Goal: Transaction & Acquisition: Purchase product/service

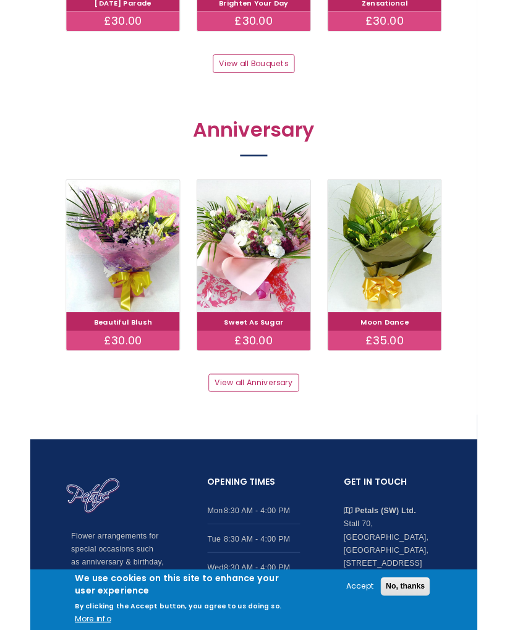
scroll to position [1247, 0]
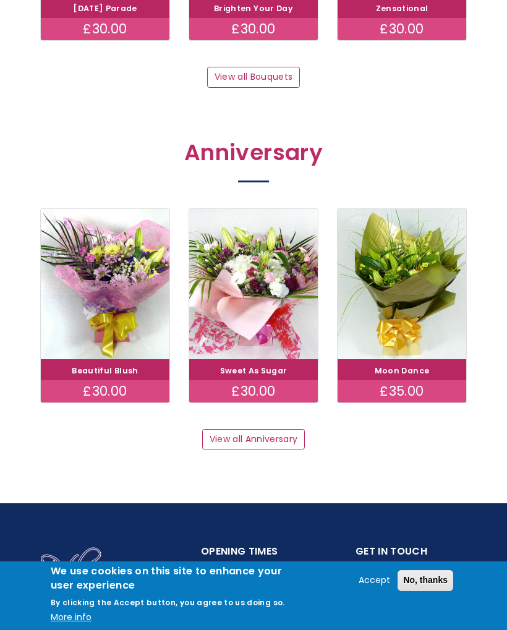
click at [287, 435] on link "View all Anniversary" at bounding box center [253, 439] width 103 height 21
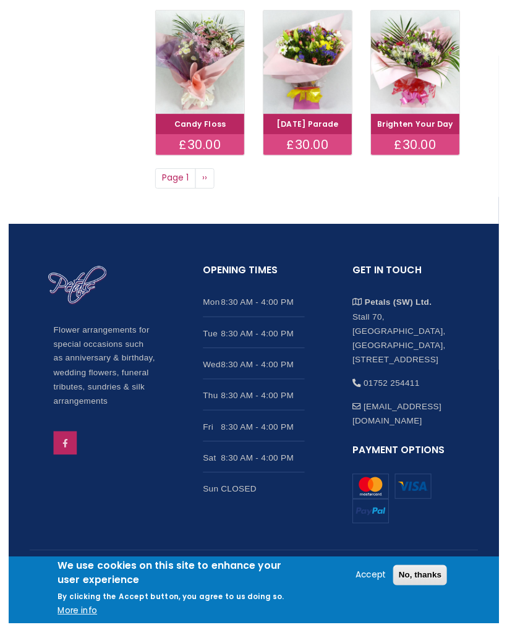
scroll to position [782, 0]
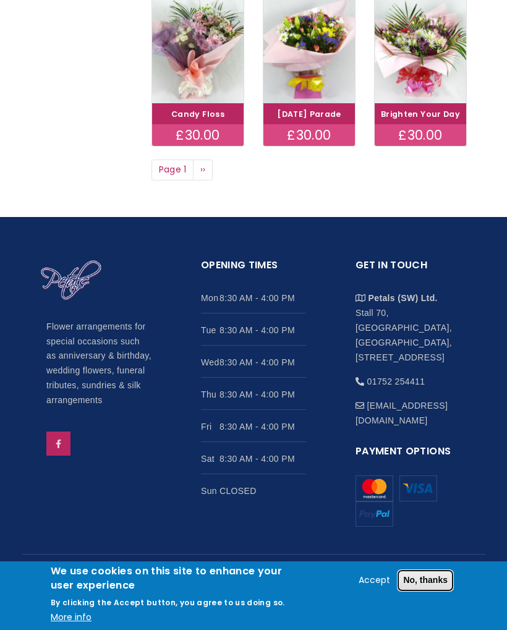
click at [432, 583] on button "No, thanks" at bounding box center [425, 580] width 56 height 21
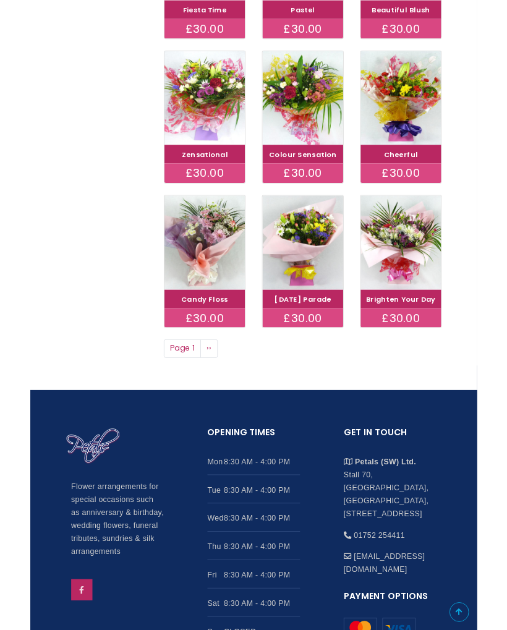
scroll to position [542, 0]
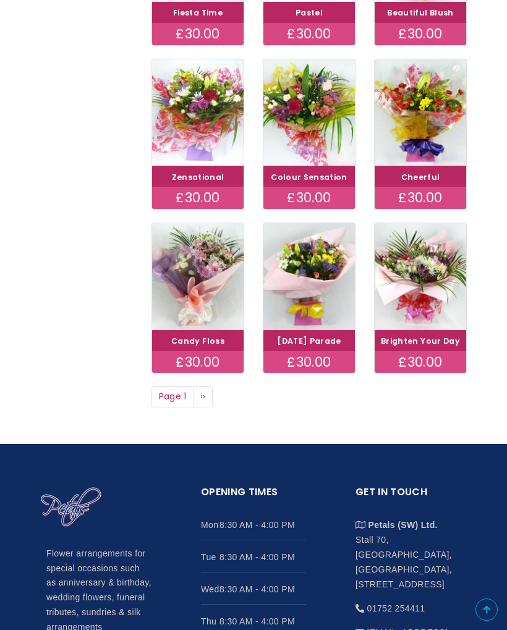
click at [216, 146] on img at bounding box center [197, 112] width 91 height 107
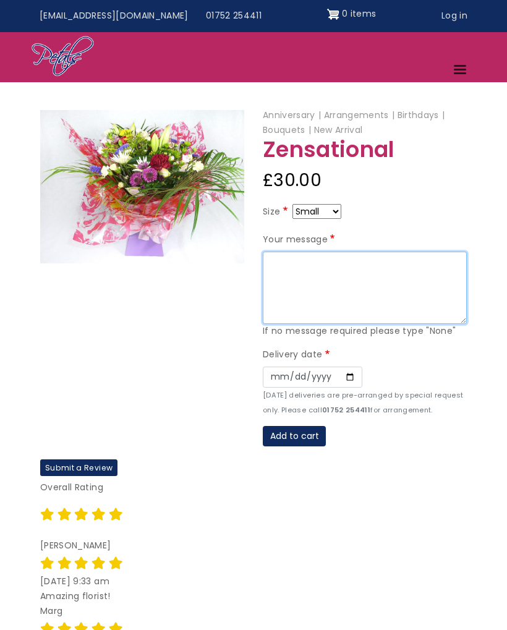
click at [292, 267] on textarea "Your message" at bounding box center [365, 287] width 204 height 73
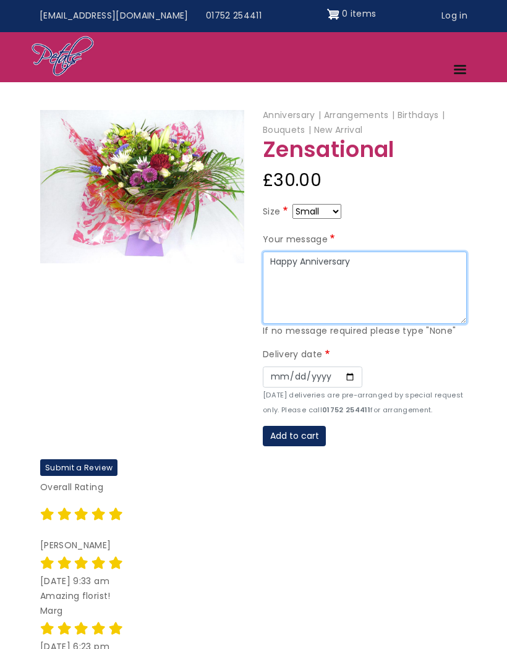
click at [269, 257] on textarea "Happy Anniversary" at bounding box center [365, 287] width 204 height 73
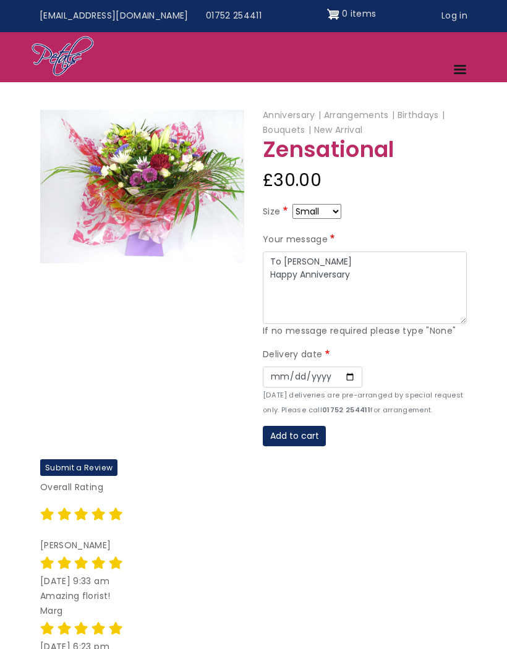
click at [15, 316] on article "Anniversary Arrangements Birthdays Bouquets New Arrival Zensational £30.00 Size…" at bounding box center [253, 388] width 507 height 561
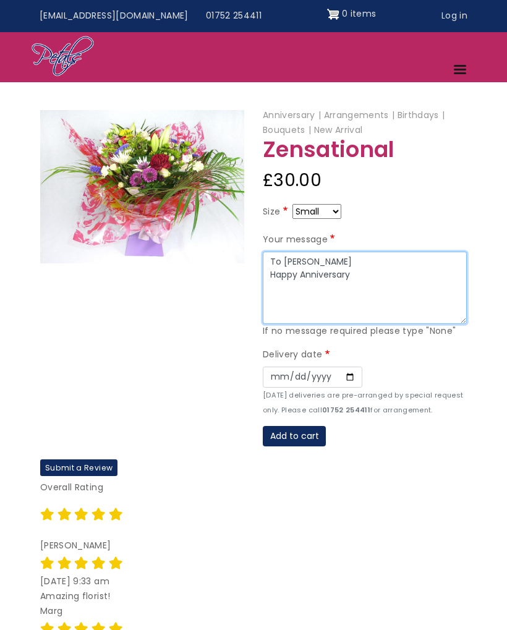
click at [374, 268] on textarea "To Janet Happy Anniversary" at bounding box center [365, 287] width 204 height 73
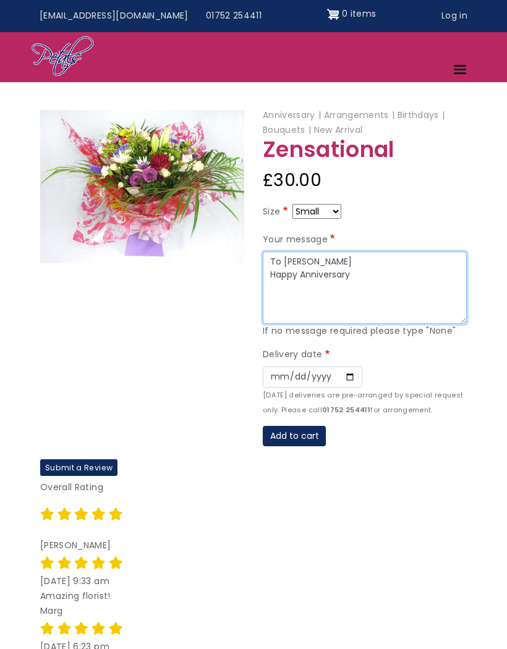
click at [282, 255] on textarea "To Janet Happy Anniversary" at bounding box center [365, 287] width 204 height 73
click at [365, 277] on textarea "To my wonderful wife Janet Happy Anniversary" at bounding box center [365, 287] width 204 height 73
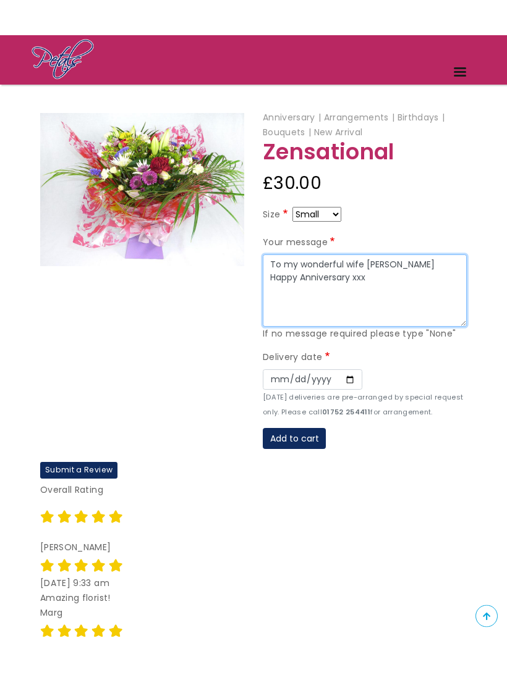
type textarea "To my wonderful wife Janet Happy Anniversary xxx"
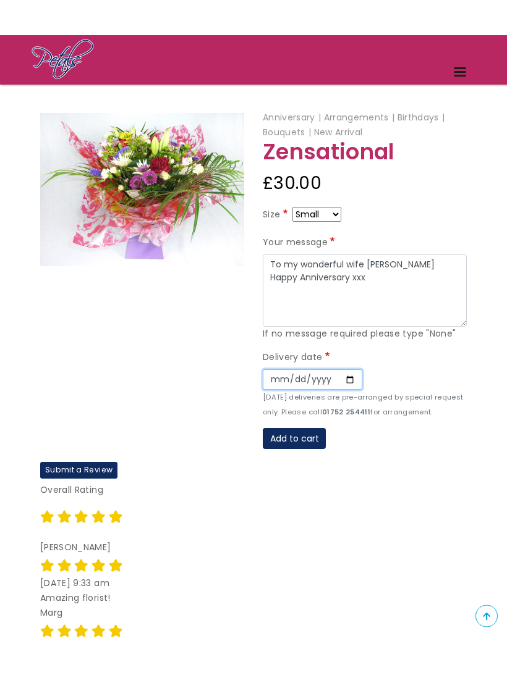
click at [273, 416] on input "Date" at bounding box center [312, 426] width 99 height 21
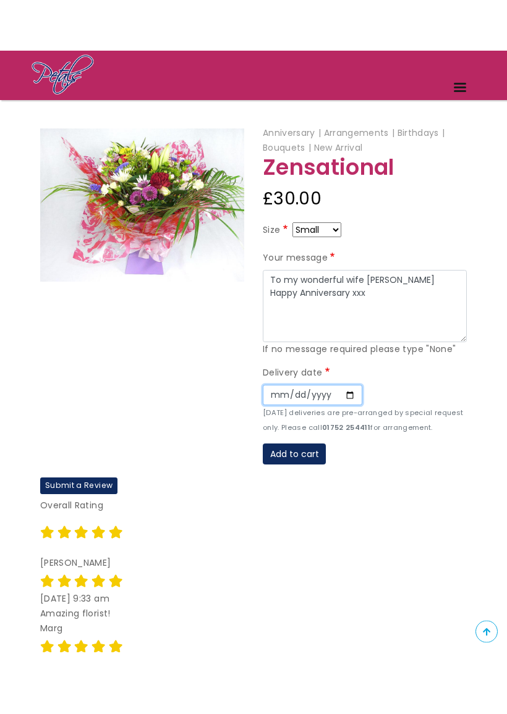
scroll to position [47, 0]
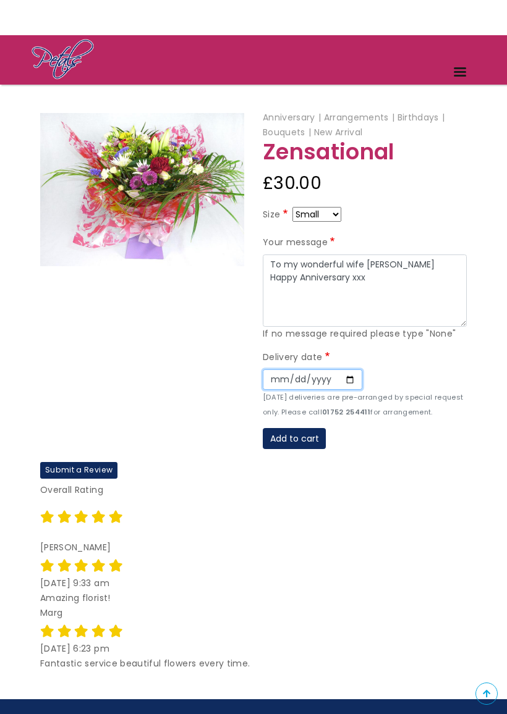
type input "2025-08-23"
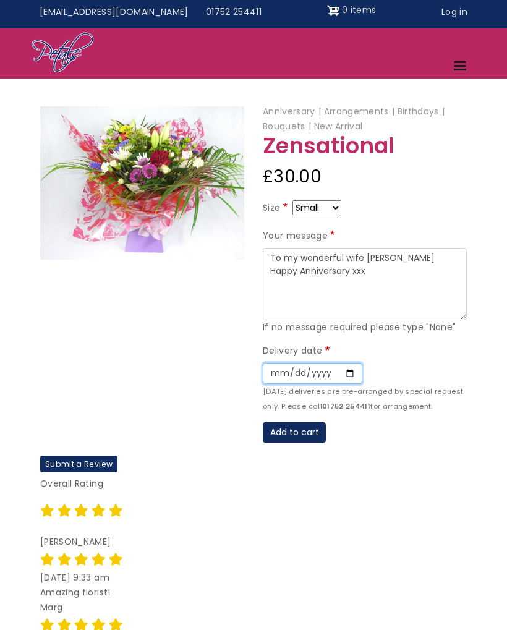
scroll to position [0, 0]
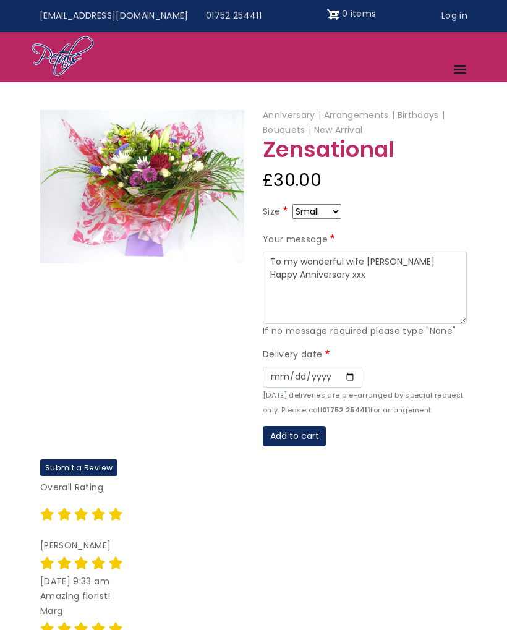
click at [304, 436] on button "Add to cart" at bounding box center [294, 436] width 63 height 21
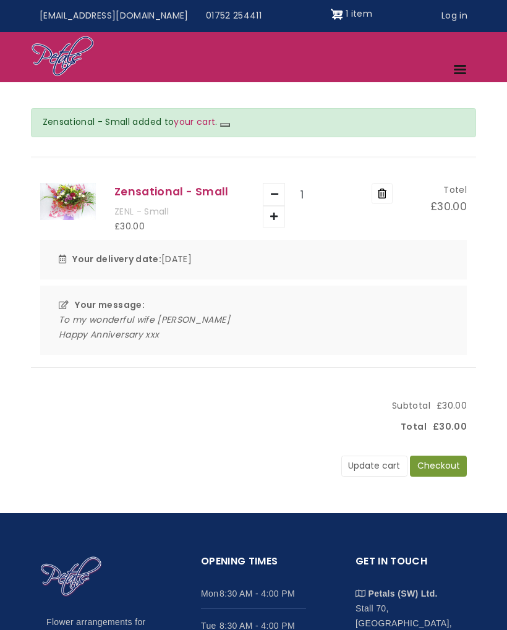
click at [442, 474] on button "Checkout" at bounding box center [438, 465] width 57 height 21
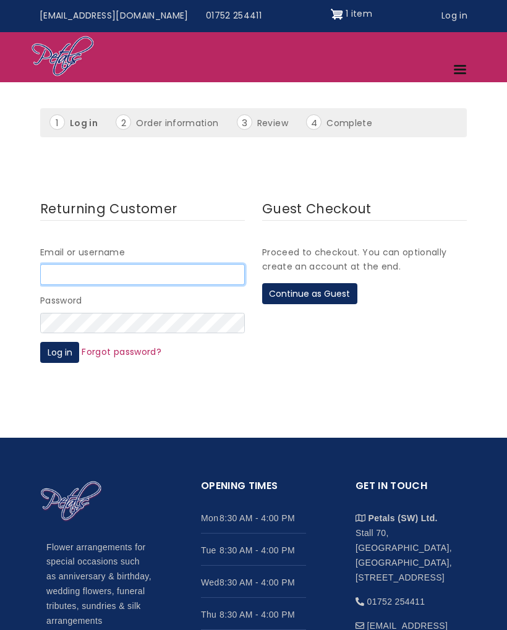
click at [83, 271] on input "Email or username" at bounding box center [142, 274] width 205 height 21
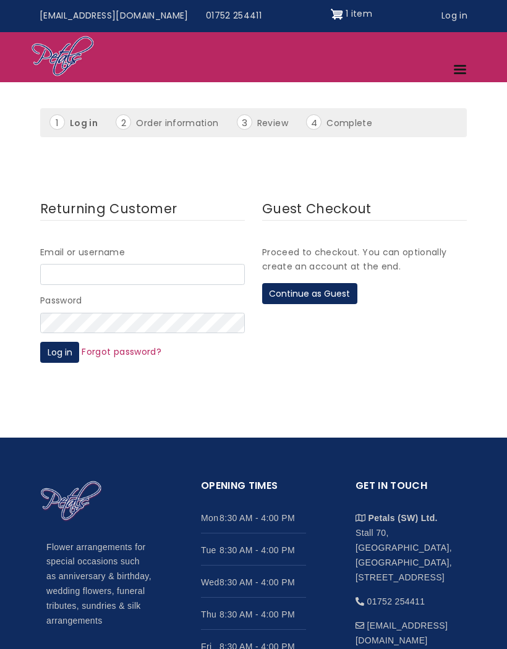
type input "nigelweeks@blueyonder.co.uk"
click at [214, 394] on main "Returning Customer Email or username nigelweeks@blueyonder.co.uk Password Log i…" at bounding box center [253, 286] width 525 height 247
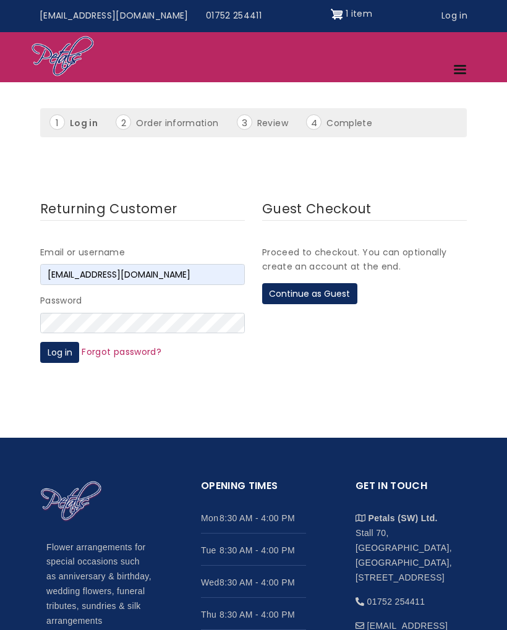
click at [326, 292] on button "Continue as Guest" at bounding box center [309, 293] width 95 height 21
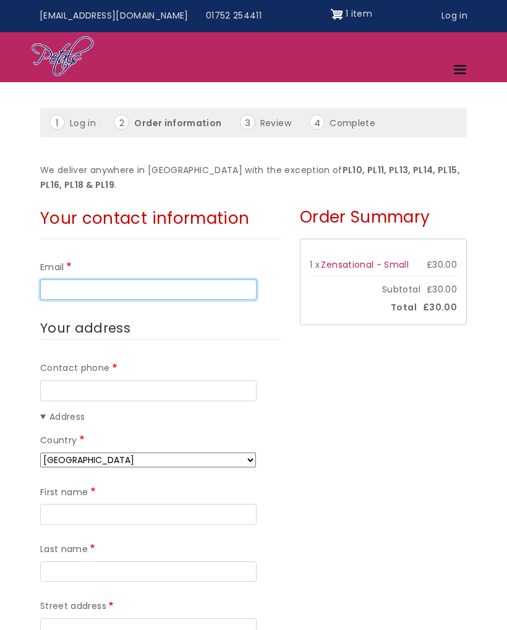
click at [77, 287] on input "Email" at bounding box center [148, 289] width 216 height 21
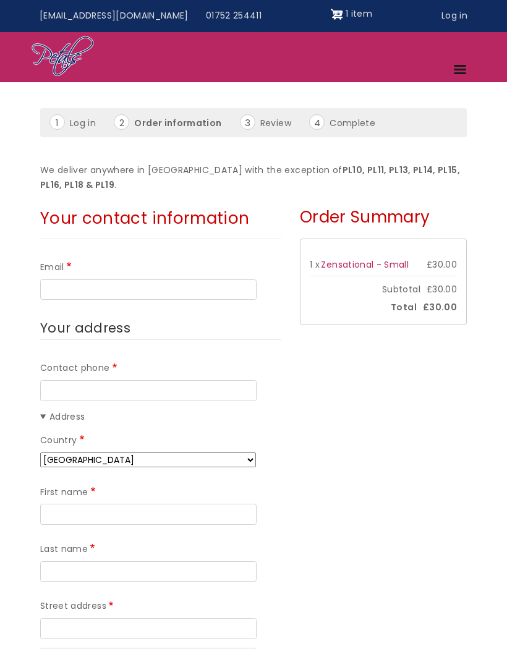
type input "[EMAIL_ADDRESS][DOMAIN_NAME]"
type input "07547732774"
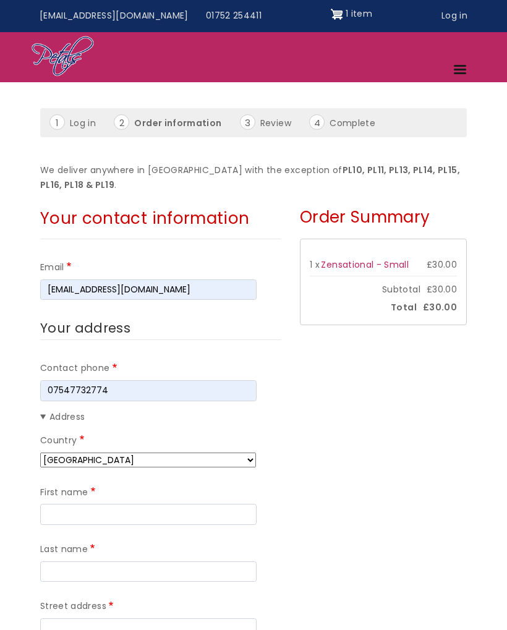
type input "[PERSON_NAME]"
type input "Weeks"
type input "[STREET_ADDRESS]"
type input "Efford"
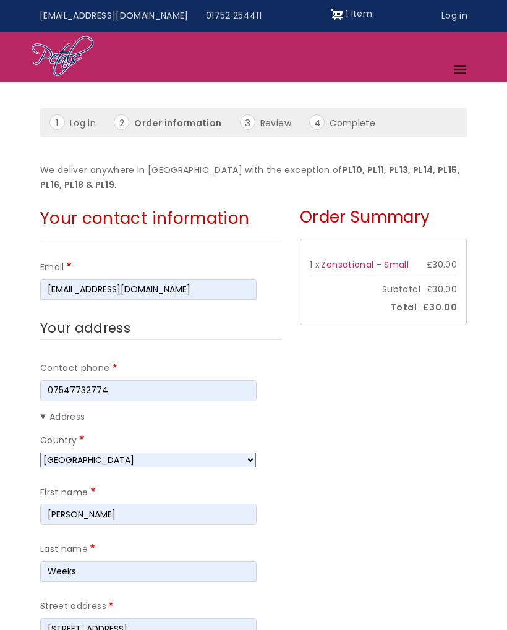
type input "[GEOGRAPHIC_DATA]"
type input "PL3 6JY"
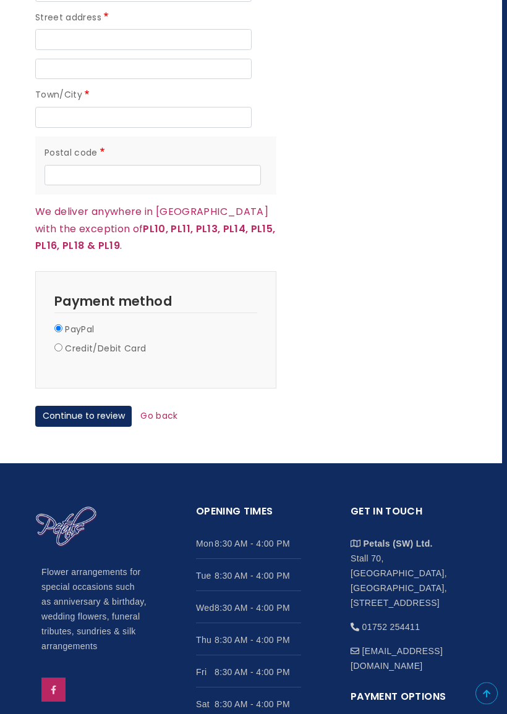
scroll to position [1221, 5]
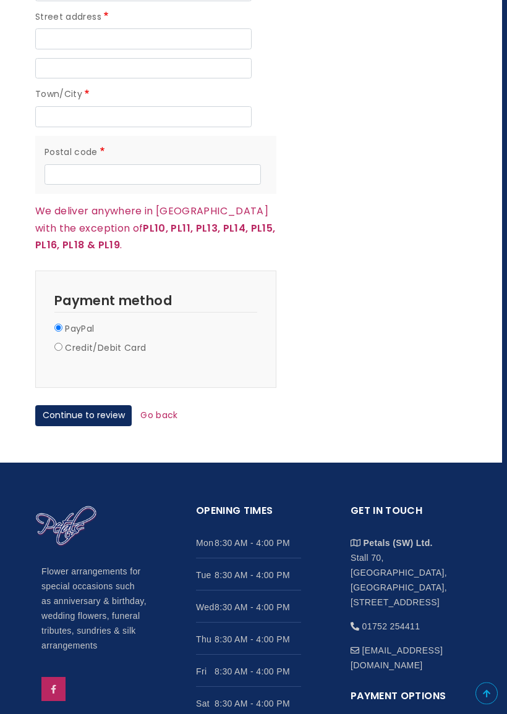
click at [114, 406] on button "Continue to review" at bounding box center [83, 416] width 96 height 21
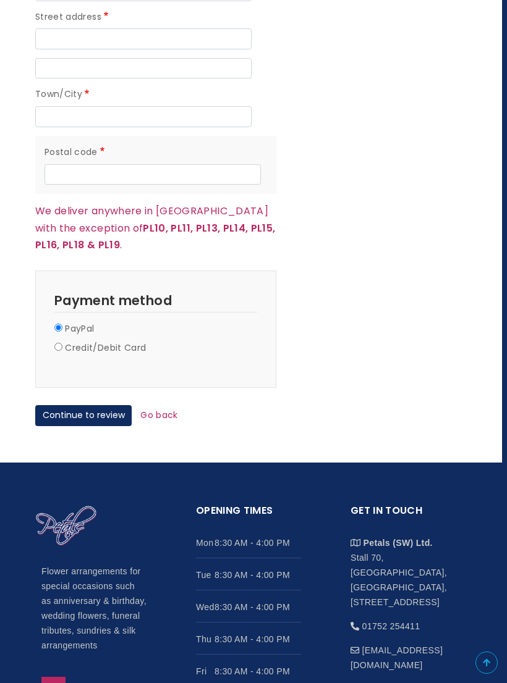
scroll to position [834, 0]
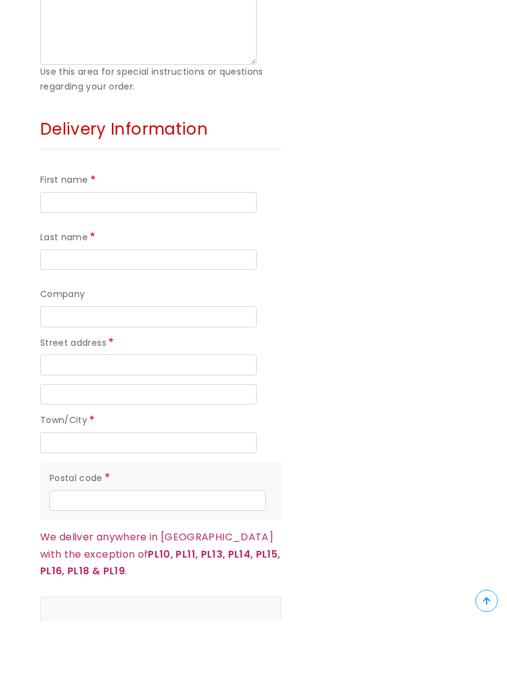
type input "Nigel"
type input "Weeks"
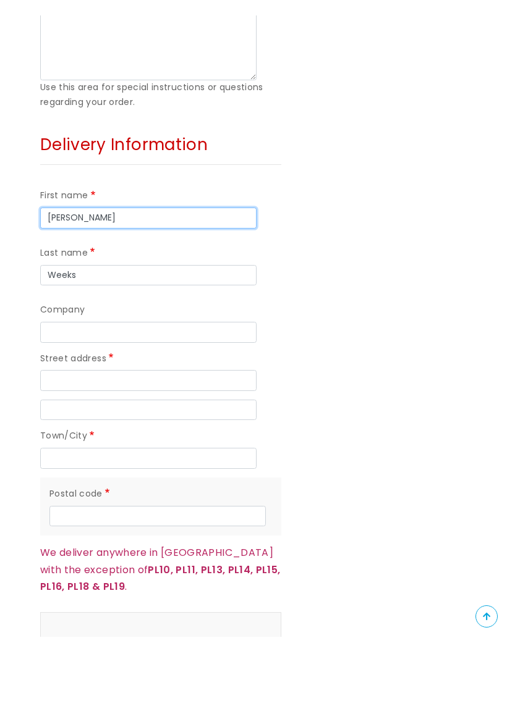
scroll to position [896, 0]
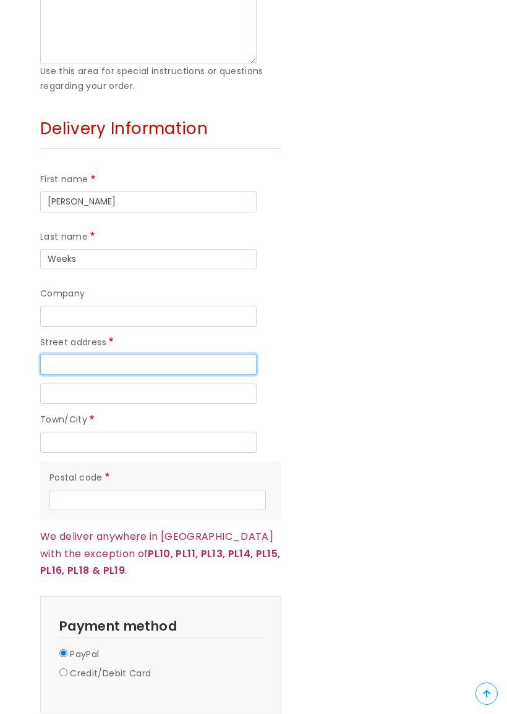
type input "173 Blandford Rd"
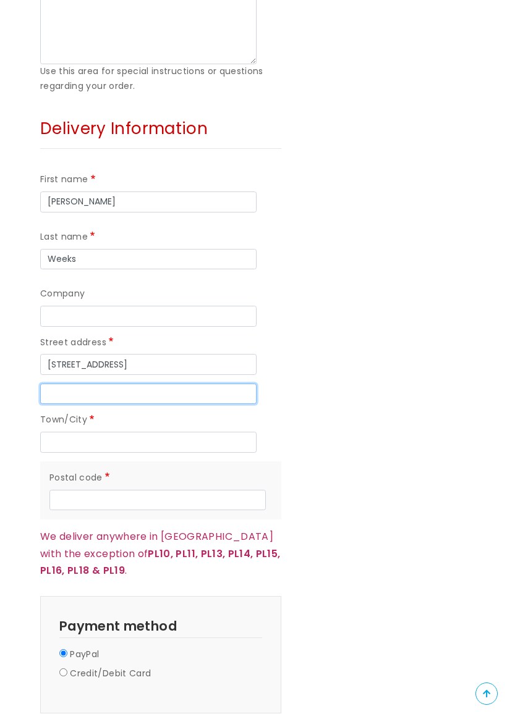
type input "Efford"
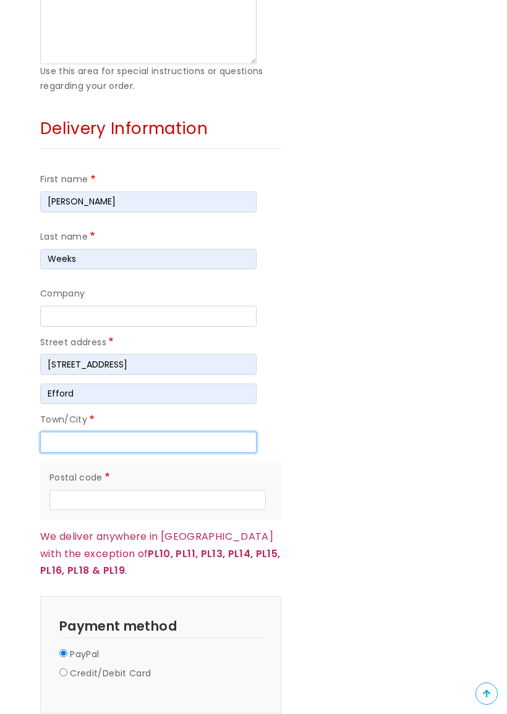
type input "Plymouth"
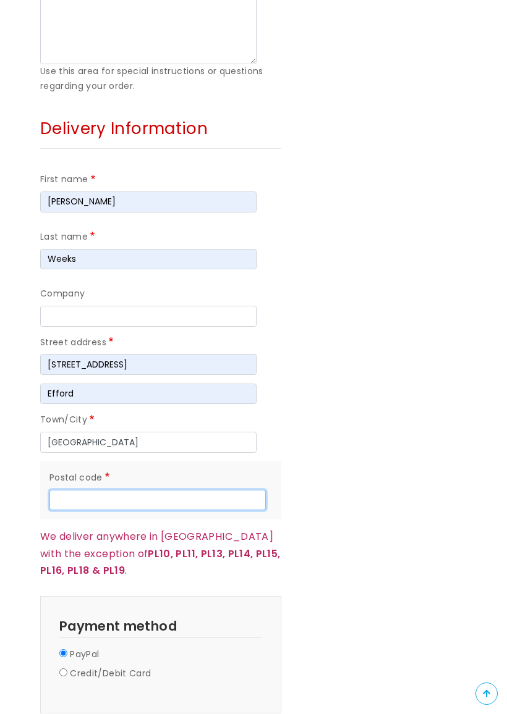
type input "PL3 6JY"
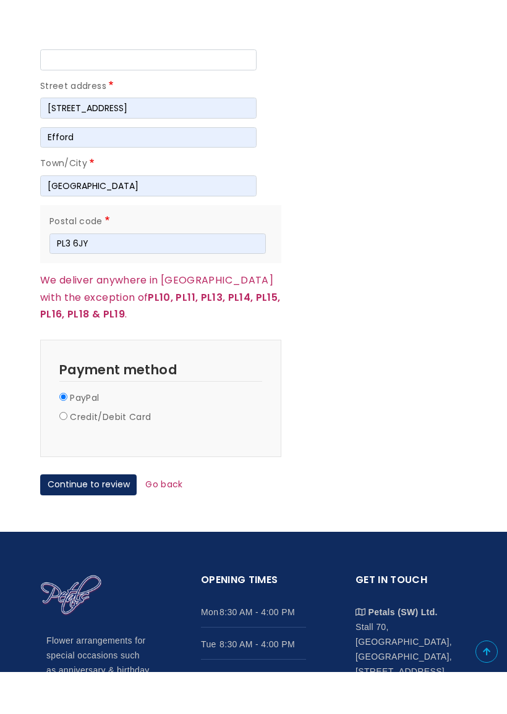
scroll to position [1213, 0]
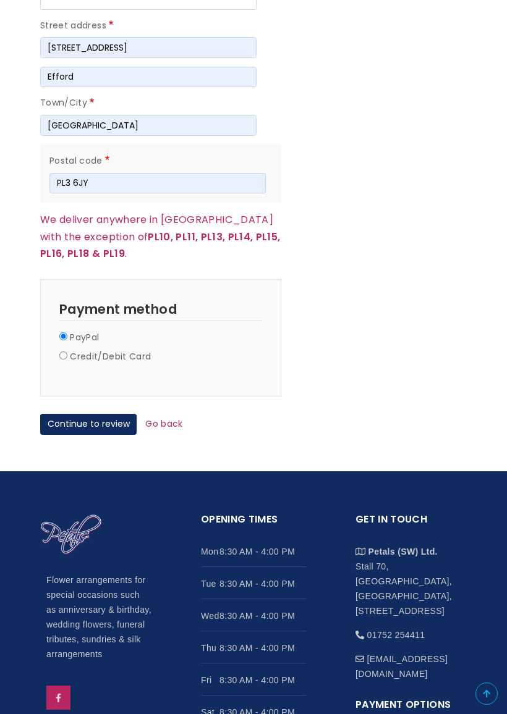
click at [117, 415] on button "Continue to review" at bounding box center [88, 424] width 96 height 21
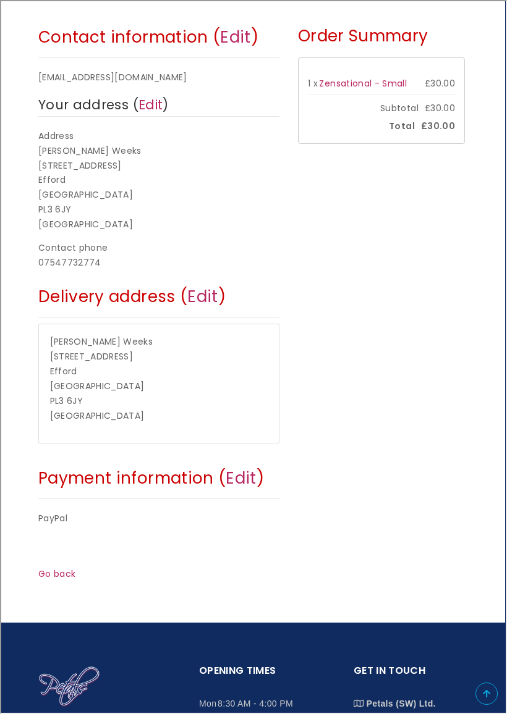
scroll to position [191, 0]
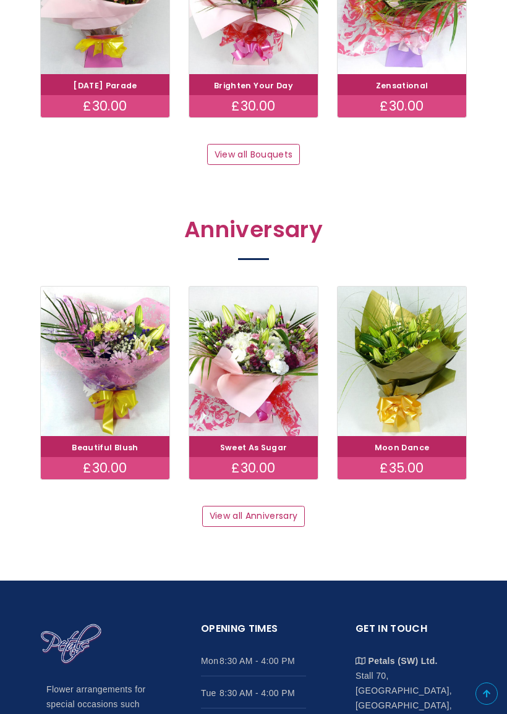
scroll to position [1171, 0]
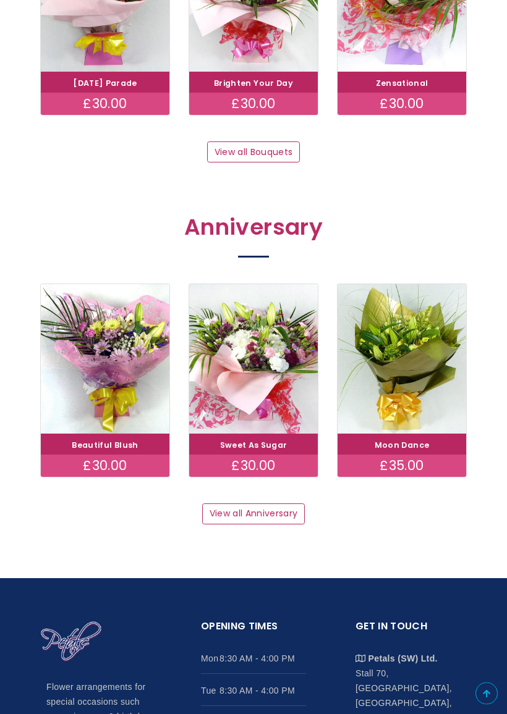
click at [289, 231] on h2 "Anniversary" at bounding box center [253, 231] width 426 height 33
click at [278, 505] on link "View all Anniversary" at bounding box center [253, 514] width 103 height 21
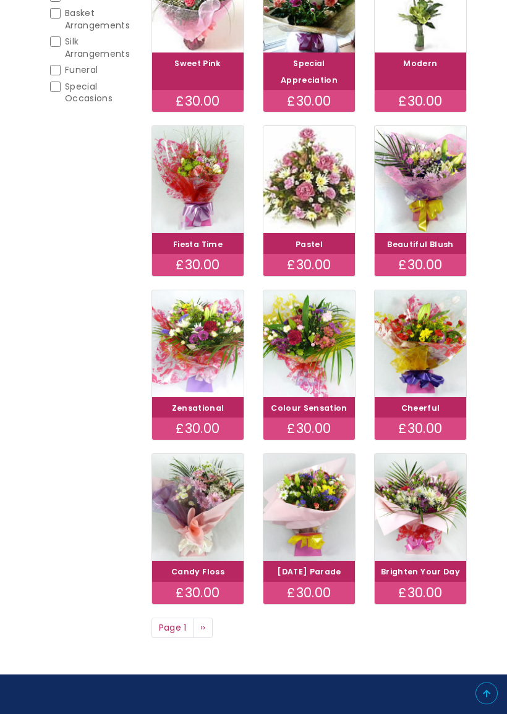
scroll to position [311, 0]
click at [203, 372] on img at bounding box center [197, 343] width 91 height 107
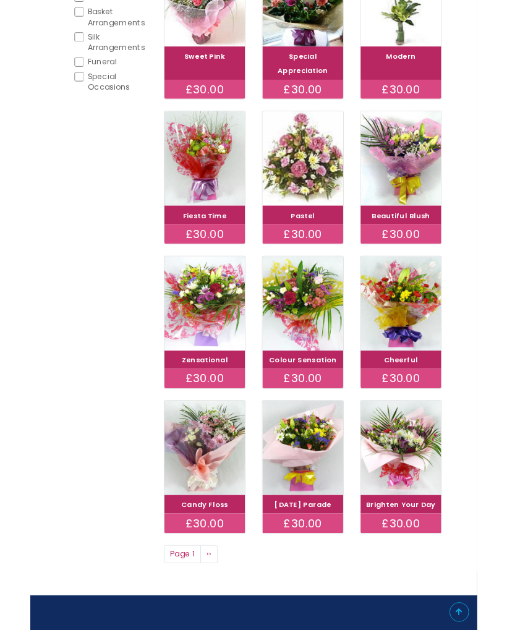
scroll to position [346, 0]
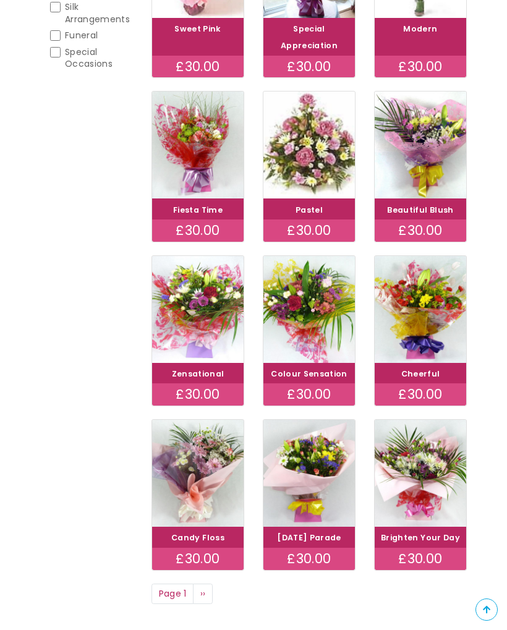
click at [325, 196] on img at bounding box center [308, 144] width 91 height 107
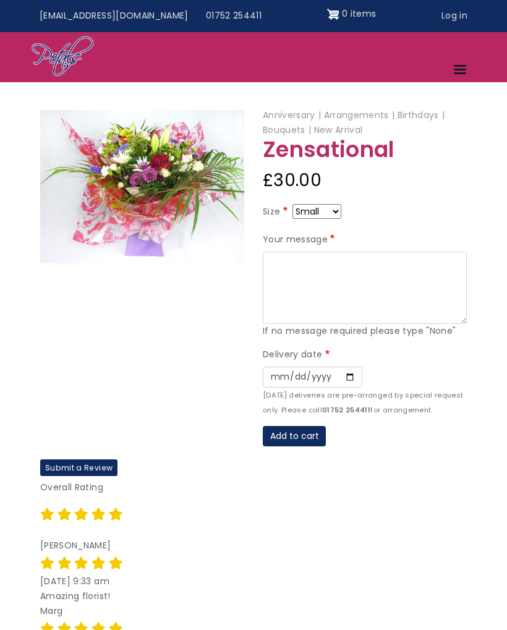
click at [335, 208] on select "Small Medium Large" at bounding box center [316, 211] width 49 height 15
select select "9"
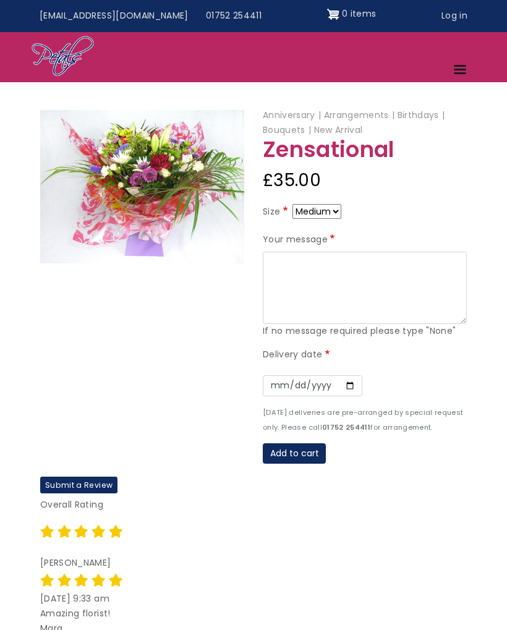
click at [337, 211] on select "Small Medium Large" at bounding box center [316, 211] width 49 height 15
select select "10"
click at [336, 212] on select "Small Medium Large" at bounding box center [316, 211] width 49 height 15
select select "9"
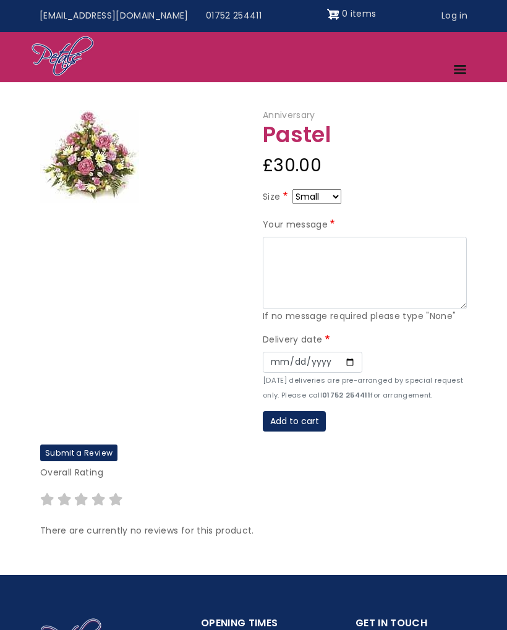
click at [332, 198] on select "Small Medium Large" at bounding box center [316, 196] width 49 height 15
select select "10"
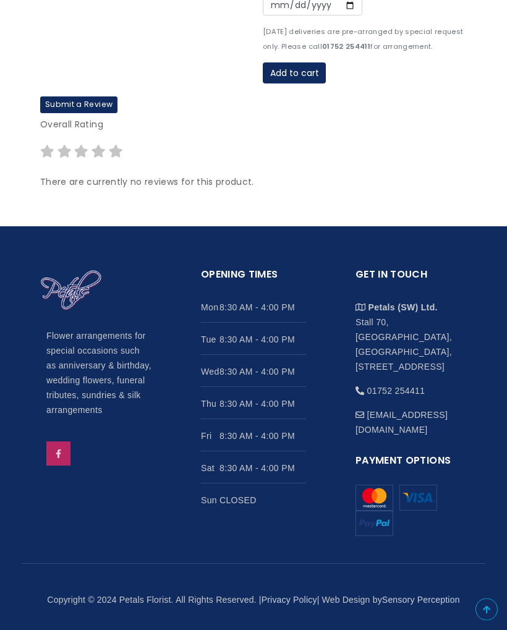
scroll to position [417, 0]
